Goal: Task Accomplishment & Management: Use online tool/utility

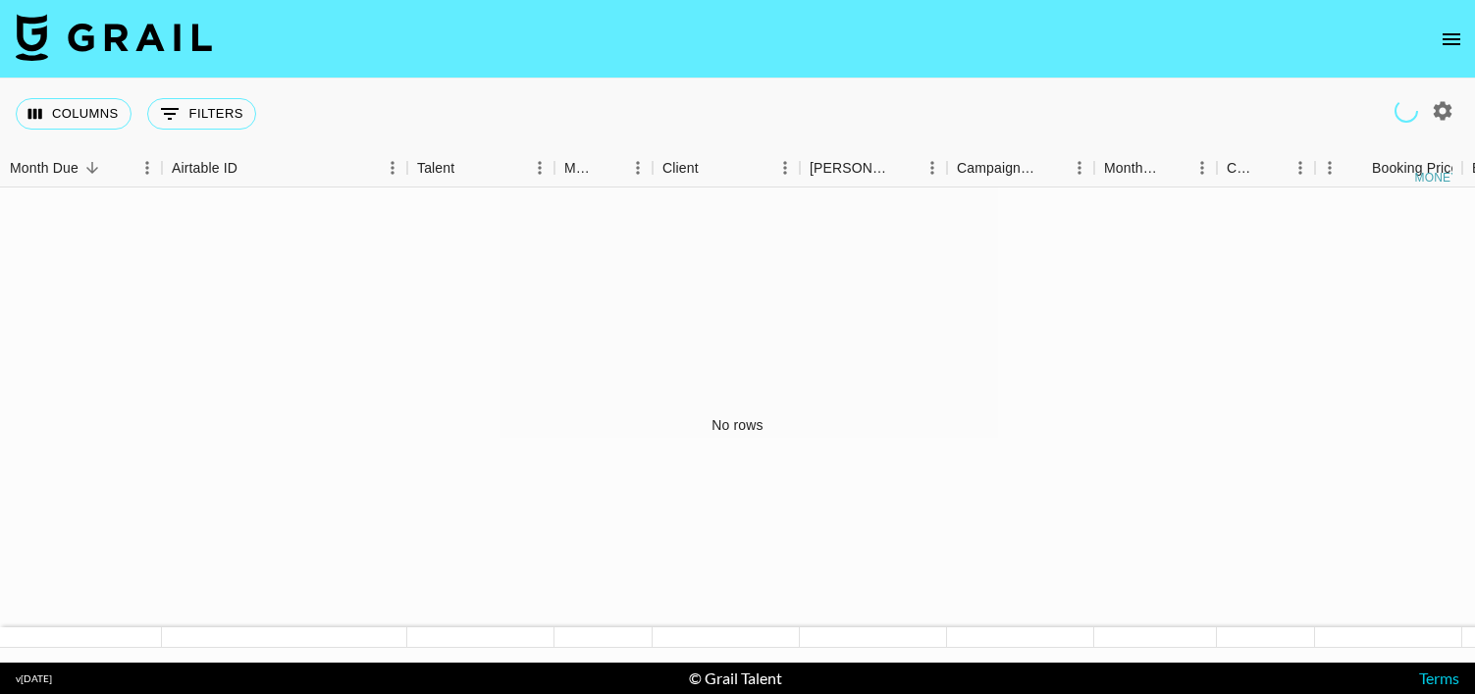
click at [1451, 46] on icon "open drawer" at bounding box center [1452, 39] width 24 height 24
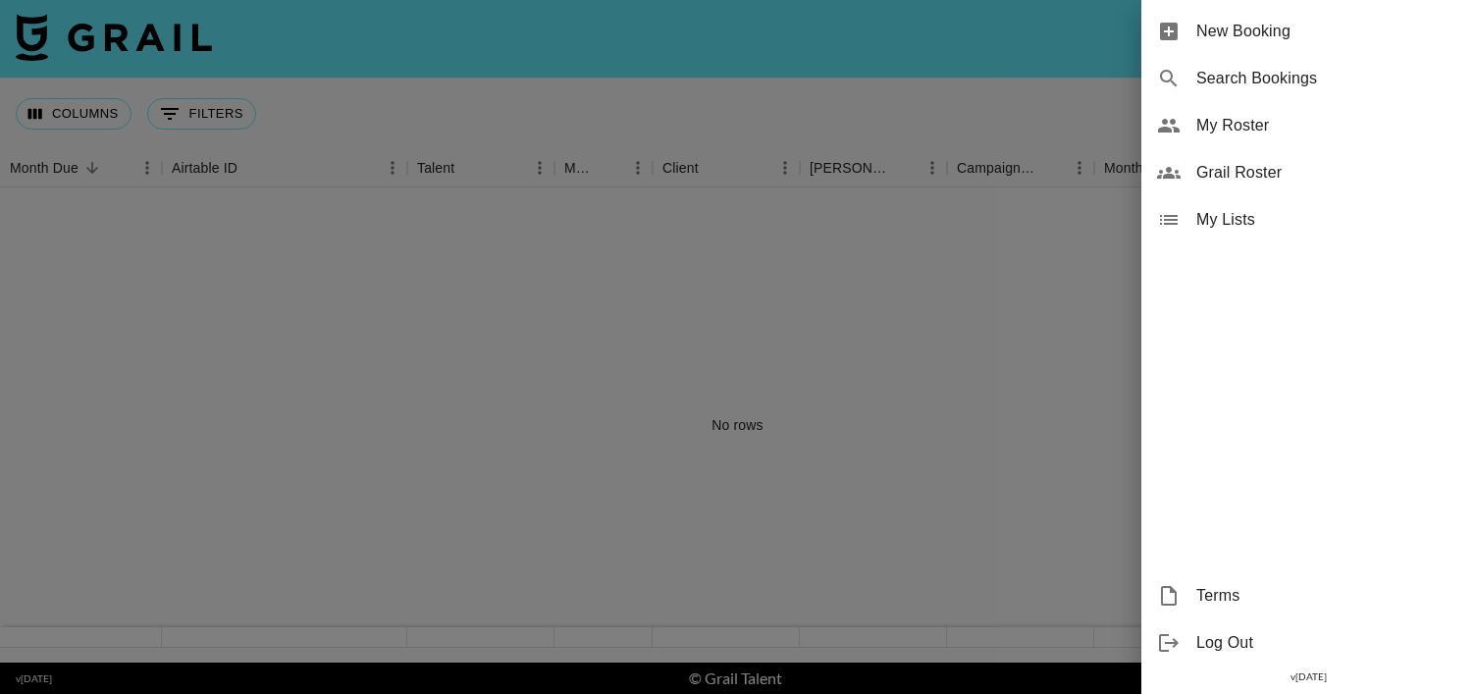
click at [1244, 171] on span "Grail Roster" at bounding box center [1327, 173] width 263 height 24
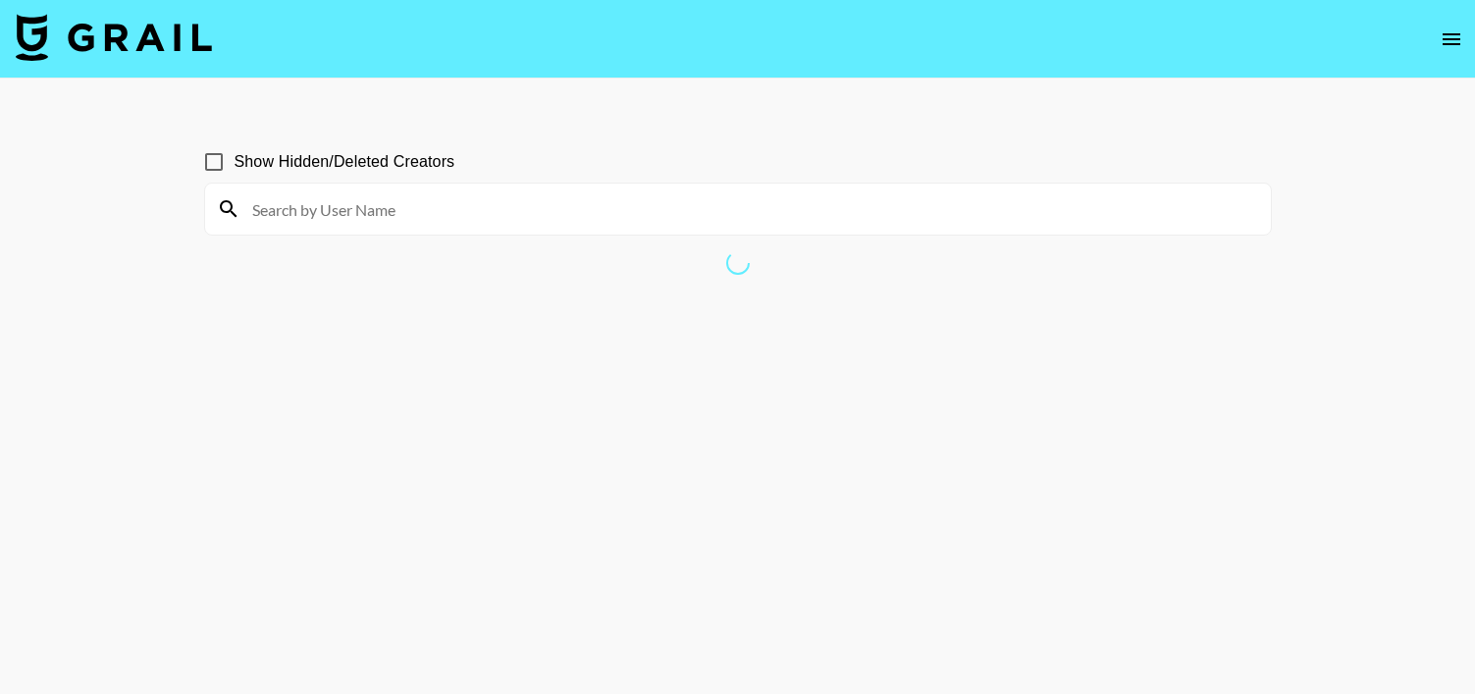
click at [1444, 44] on icon "open drawer" at bounding box center [1452, 39] width 24 height 24
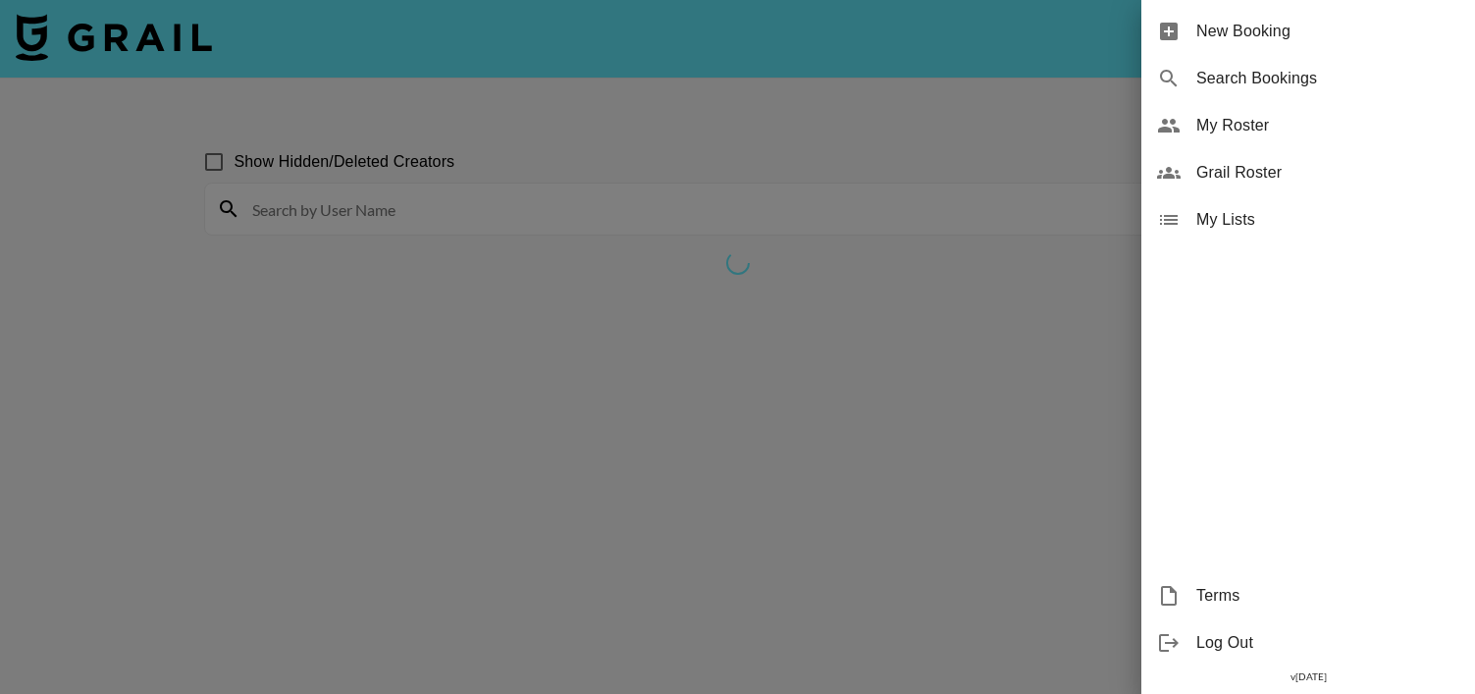
click at [1258, 25] on span "New Booking" at bounding box center [1327, 32] width 263 height 24
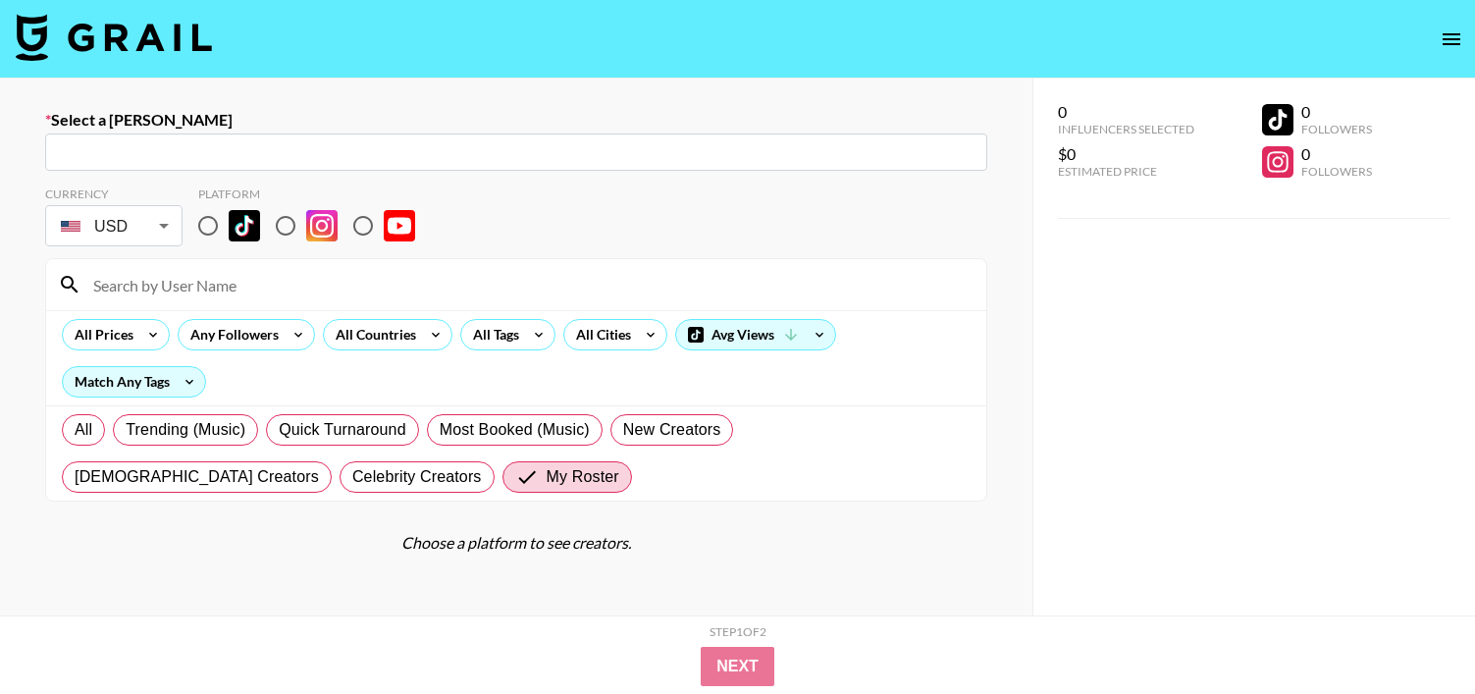
click at [167, 280] on input at bounding box center [527, 284] width 893 height 31
click at [120, 550] on div "Choose a platform to see creators." at bounding box center [516, 543] width 942 height 20
